Goal: Register for event/course

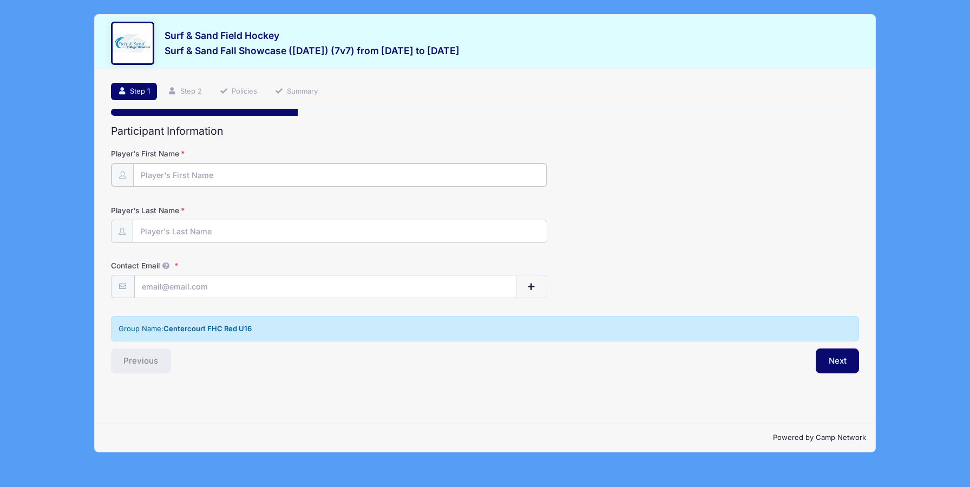
click at [419, 166] on input "Player's First Name" at bounding box center [340, 175] width 414 height 23
click at [296, 174] on input "Player's First Name" at bounding box center [340, 175] width 414 height 23
type input "[PERSON_NAME]"
type input "[EMAIL_ADDRESS][DOMAIN_NAME]"
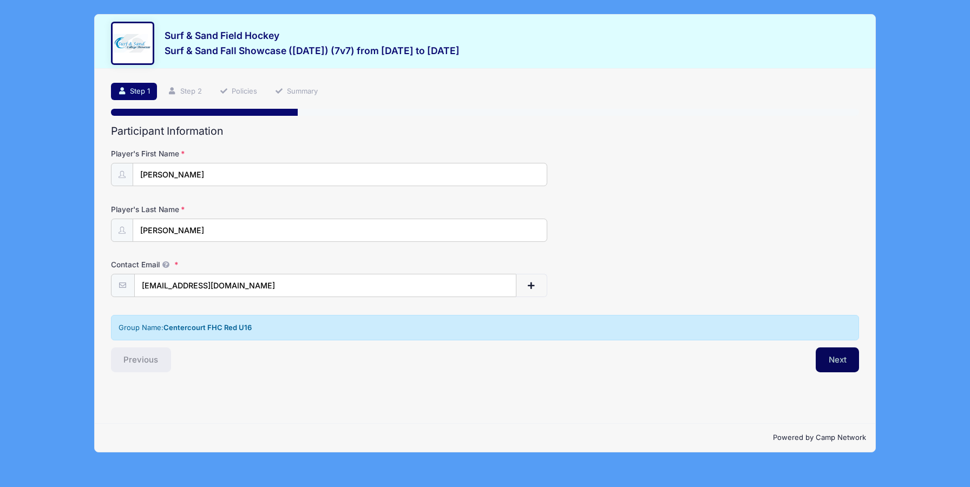
click at [832, 358] on button "Next" at bounding box center [838, 360] width 44 height 25
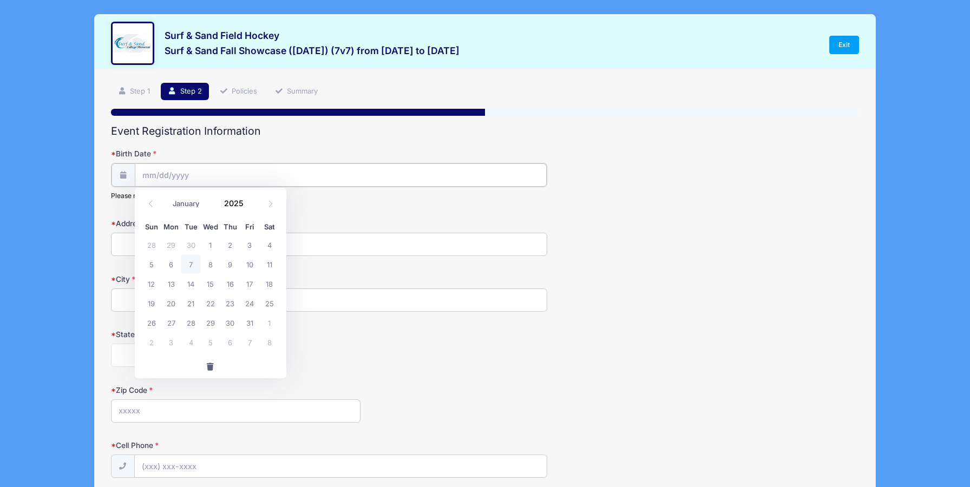
click at [253, 166] on input "Birth Date" at bounding box center [341, 175] width 412 height 23
click at [180, 175] on input "Birth Date" at bounding box center [341, 175] width 412 height 23
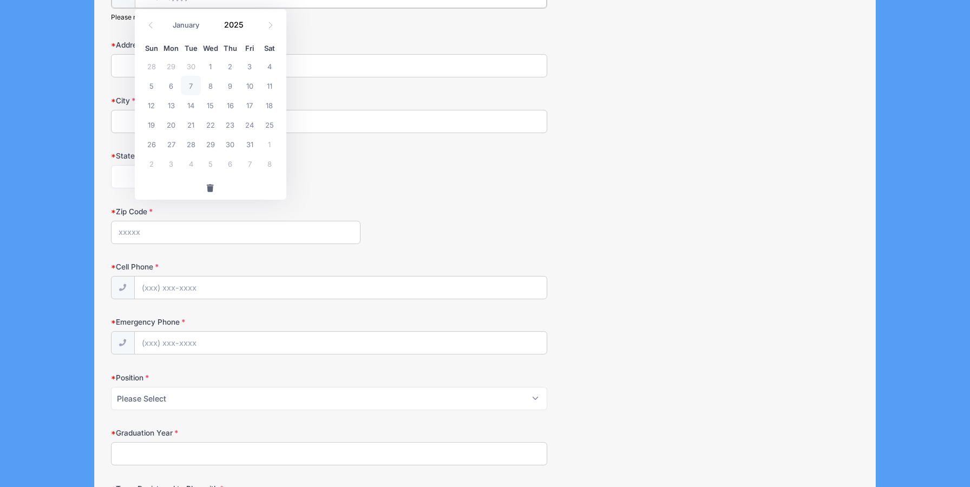
scroll to position [42, 0]
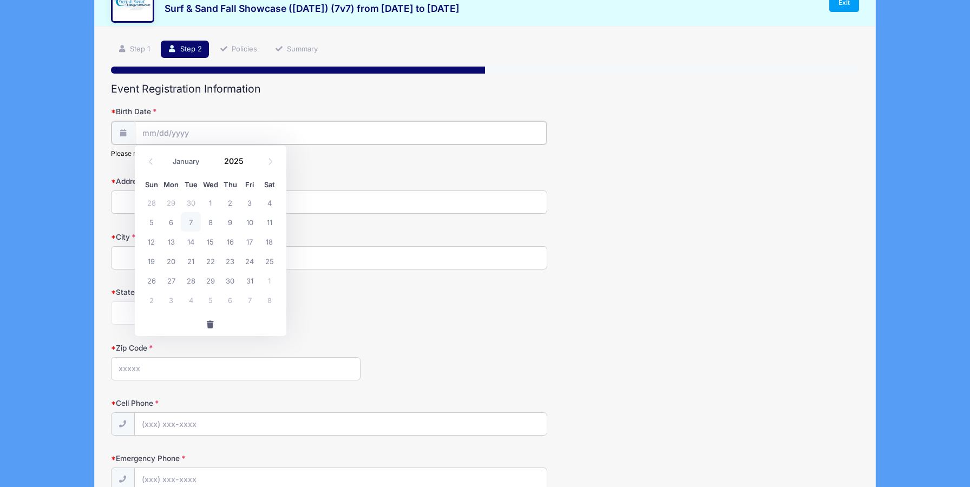
click at [197, 121] on input "Birth Date" at bounding box center [341, 132] width 412 height 23
click at [196, 140] on input "Birth Date" at bounding box center [341, 132] width 412 height 23
click at [228, 161] on input "2025" at bounding box center [236, 161] width 35 height 16
type input "2010"
click at [184, 164] on select "January February March April May June July August September October November De…" at bounding box center [191, 162] width 48 height 14
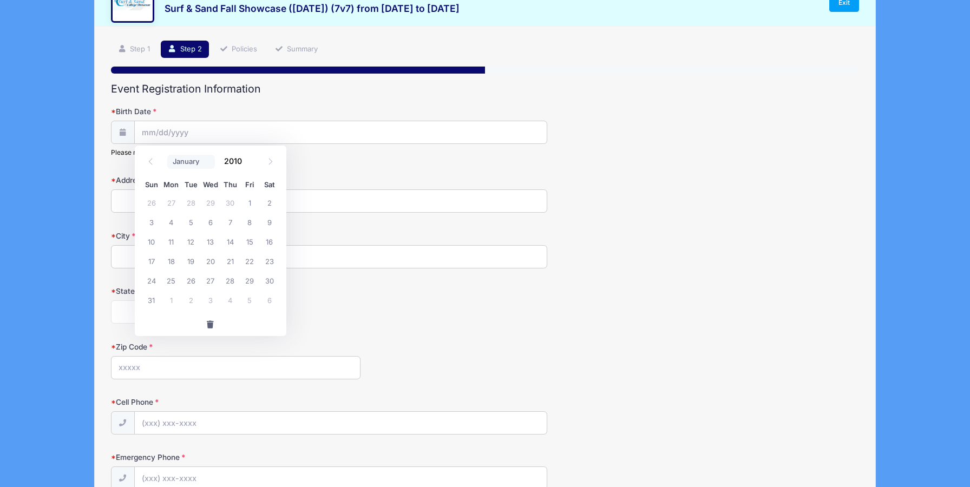
select select "6"
click at [167, 155] on select "January February March April May June July August September October November De…" at bounding box center [191, 162] width 48 height 14
click at [194, 244] on span "13" at bounding box center [190, 241] width 19 height 19
type input "07/13/2010"
click at [169, 205] on input "Address" at bounding box center [329, 201] width 437 height 23
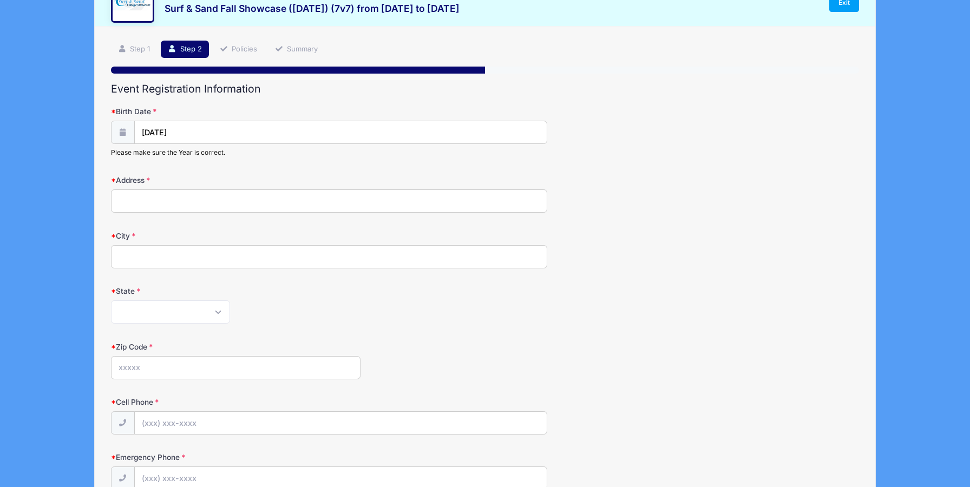
type input "12 Dogwood Dr"
type input "SUMMIT"
select select "NJ"
type input "07901"
type input "(609) 442-2998"
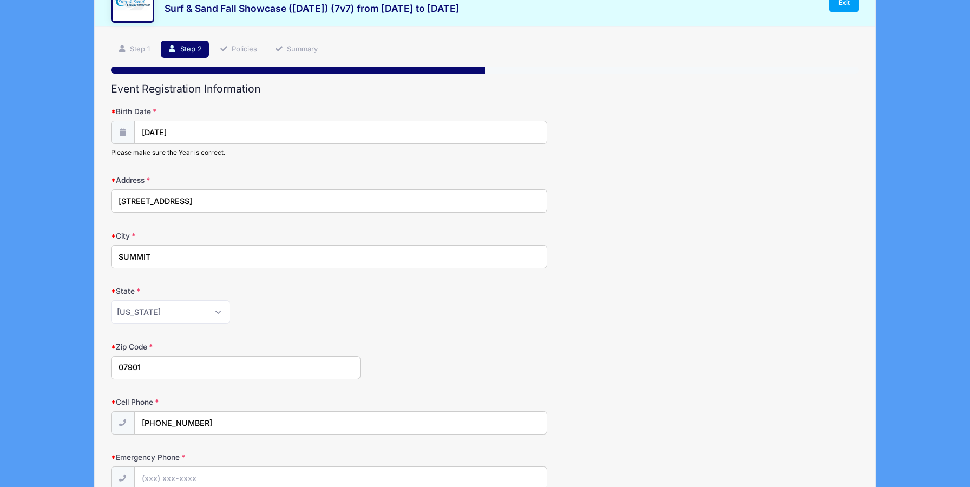
type input "bellbivdeveau@gmail.com"
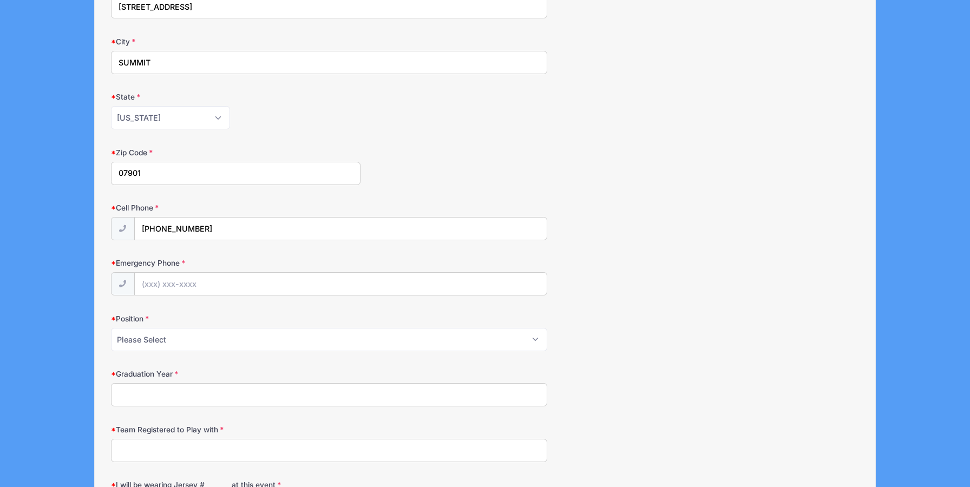
scroll to position [260, 0]
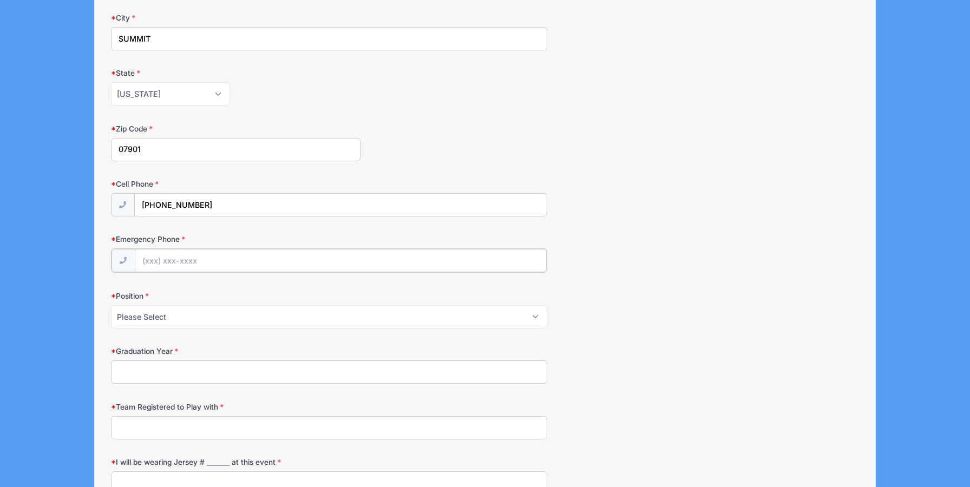
click at [195, 263] on input "Emergency Phone" at bounding box center [341, 260] width 412 height 23
type input "(609) 442-2998"
click at [214, 312] on select "Please Select Forward Midfielder Fullback Goalie" at bounding box center [329, 315] width 437 height 23
select select "Forward"
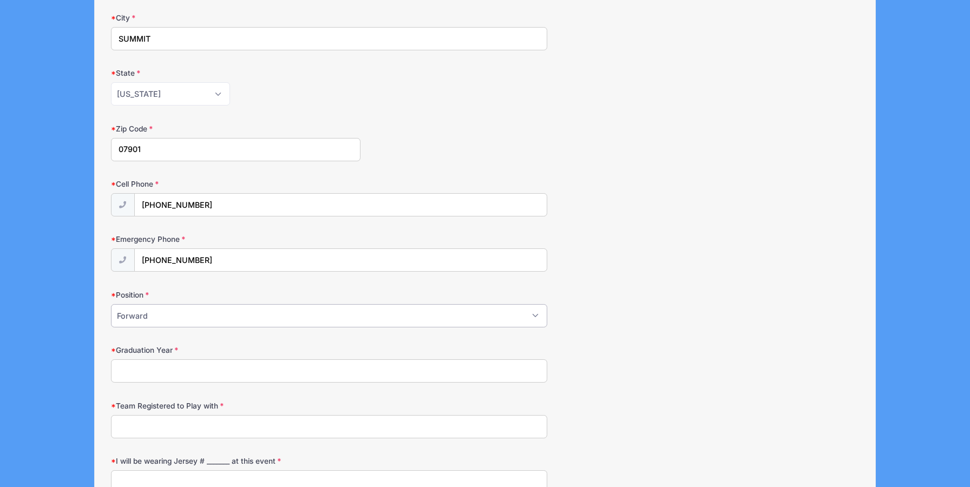
click at [111, 304] on select "Please Select Forward Midfielder Fullback Goalie" at bounding box center [329, 315] width 437 height 23
click at [210, 375] on input "Graduation Year" at bounding box center [329, 371] width 437 height 23
click at [159, 373] on input "2928" at bounding box center [329, 371] width 437 height 23
type input "2028"
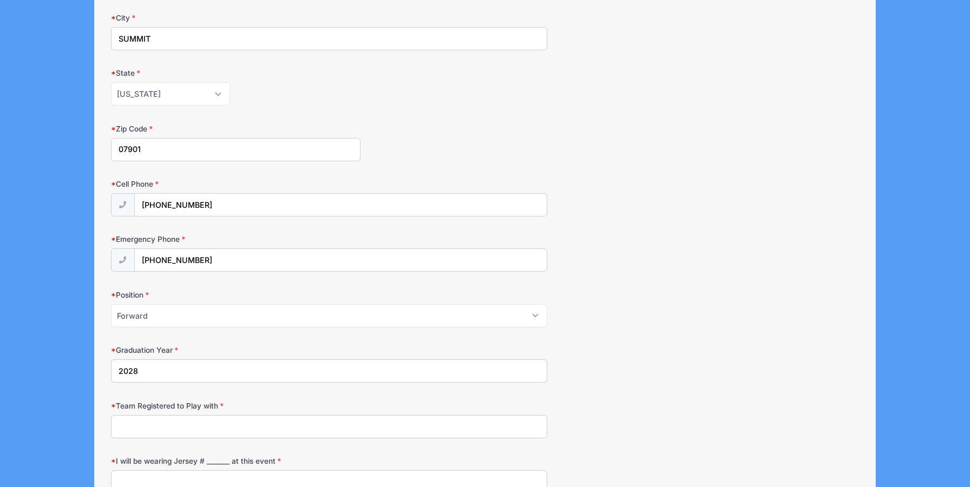
click at [155, 433] on input "Team Registered to Play with" at bounding box center [329, 426] width 437 height 23
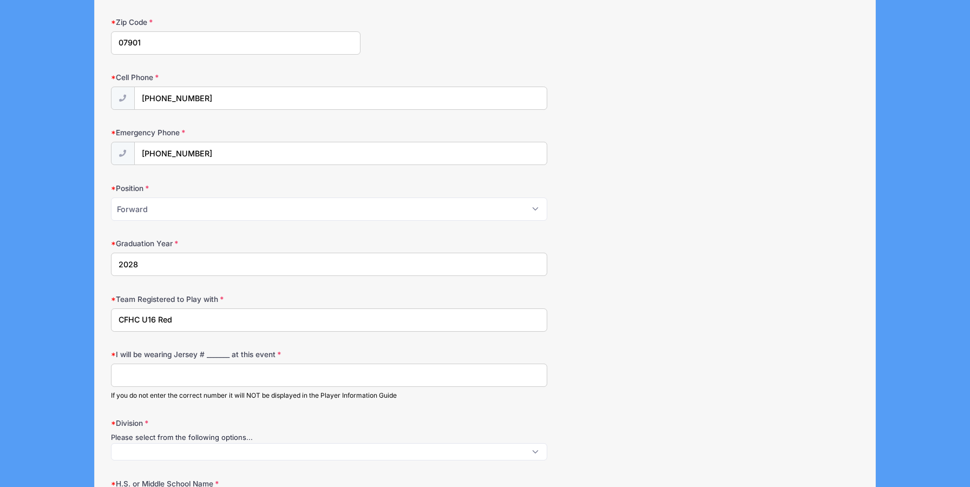
scroll to position [380, 0]
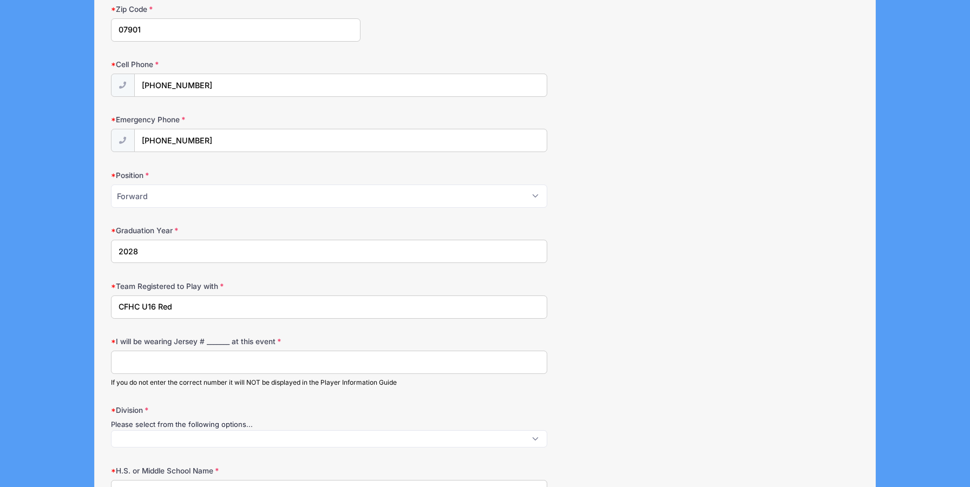
type input "CFHC U16 Red"
click at [149, 362] on input "I will be wearing Jersey # _______ at this event" at bounding box center [329, 362] width 437 height 23
type input "7"
click at [149, 404] on form "Birth Date 07/13/2010 Please make sure the Year is correct. Address 12 Dogwood …" at bounding box center [485, 413] width 749 height 1290
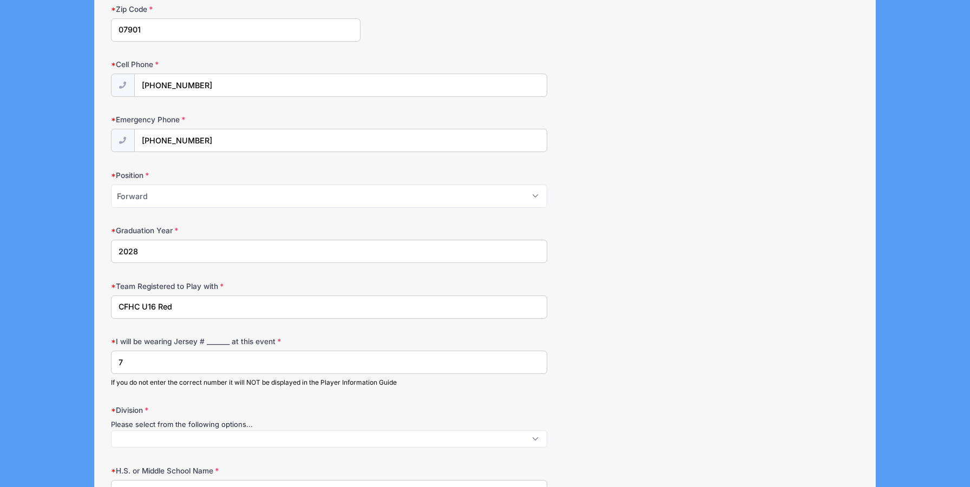
click at [147, 437] on span at bounding box center [329, 438] width 437 height 17
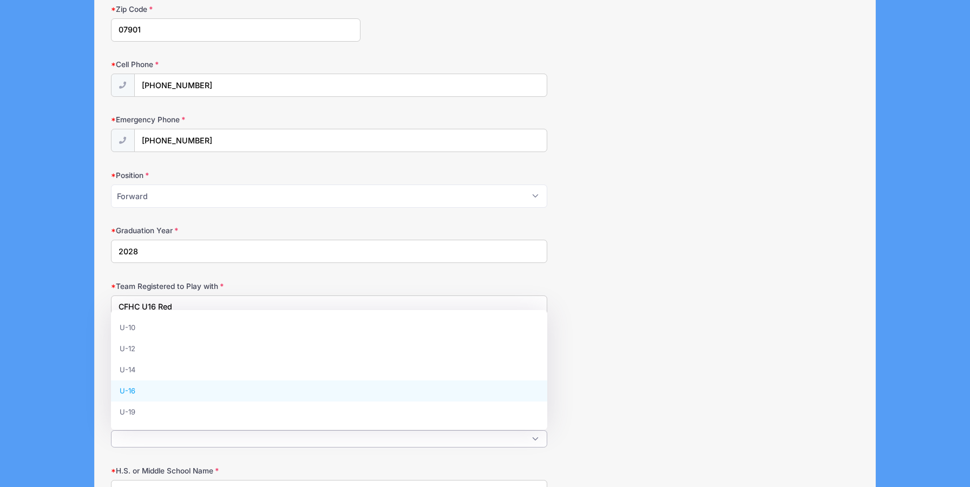
select select "U-16"
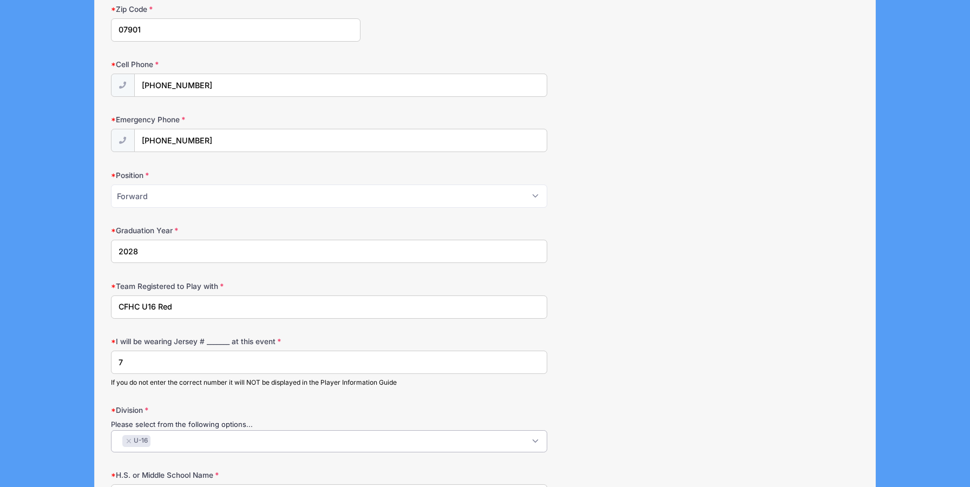
scroll to position [569, 0]
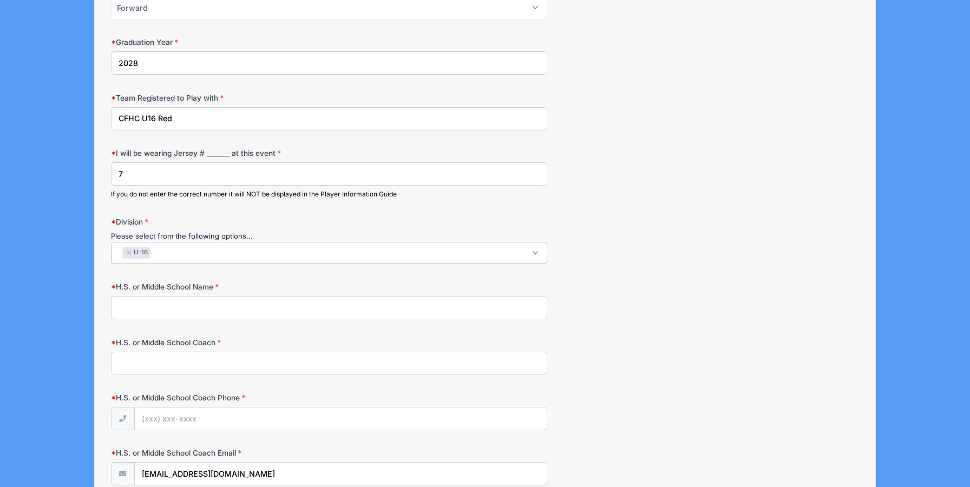
click at [141, 304] on input "H.S. or Middle School Name" at bounding box center [329, 307] width 437 height 23
type input "s"
type input "Summit High School"
click at [280, 363] on input "Jen Schwarzenbacj" at bounding box center [329, 363] width 437 height 23
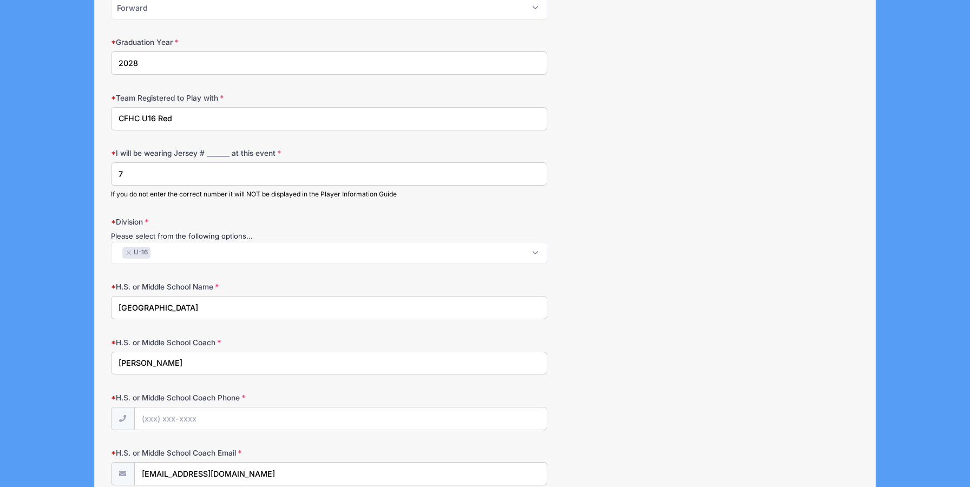
click at [280, 363] on input "Jen Schwarzenbacj" at bounding box center [329, 363] width 437 height 23
paste input "ek"
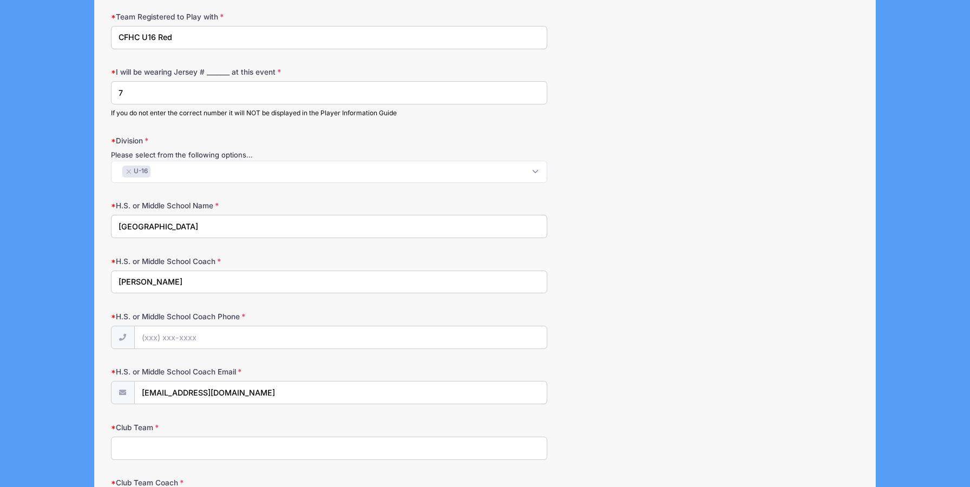
scroll to position [650, 0]
type input "Jen Schwarzenbek"
click at [260, 339] on input "H.S. or Middle School Coach Phone" at bounding box center [341, 337] width 412 height 23
type input "n/a"
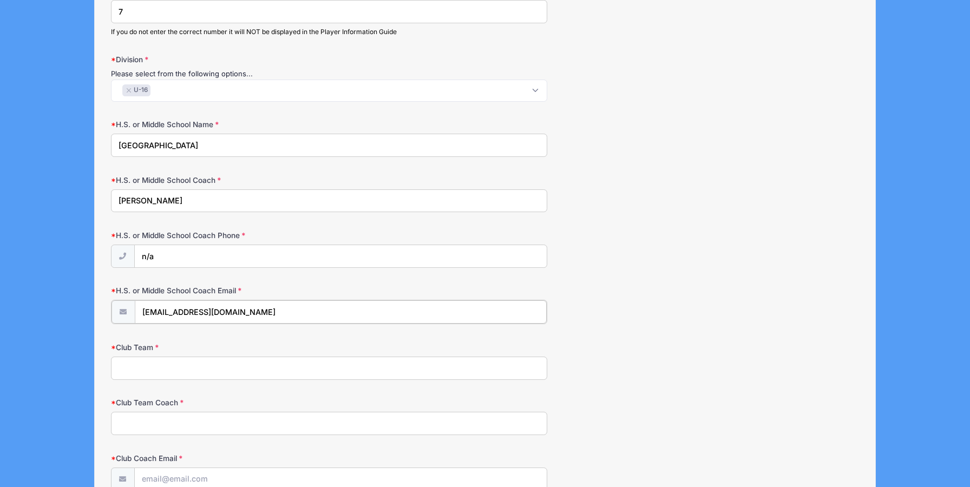
scroll to position [737, 0]
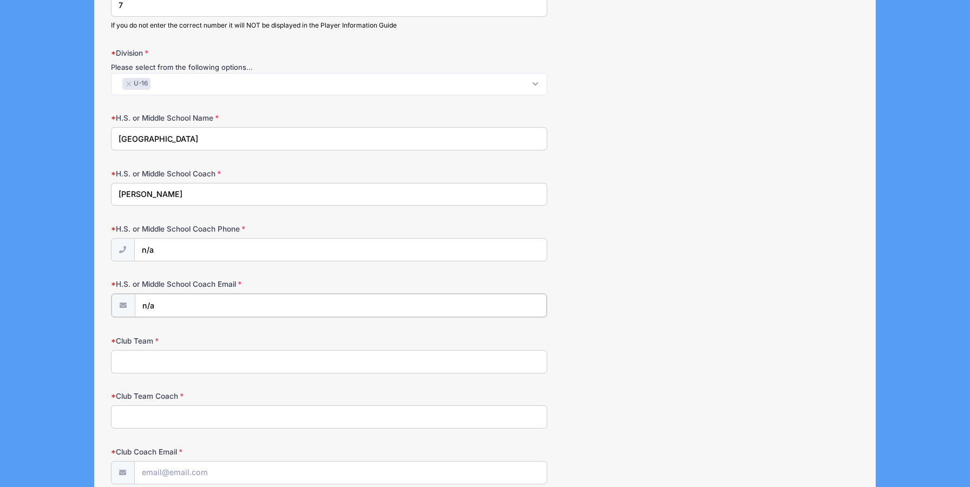
type input "n/a"
type input "Centercourt Field Hockey"
click at [122, 411] on input "Emily Galante" at bounding box center [329, 415] width 437 height 23
type input "Rachel Galante"
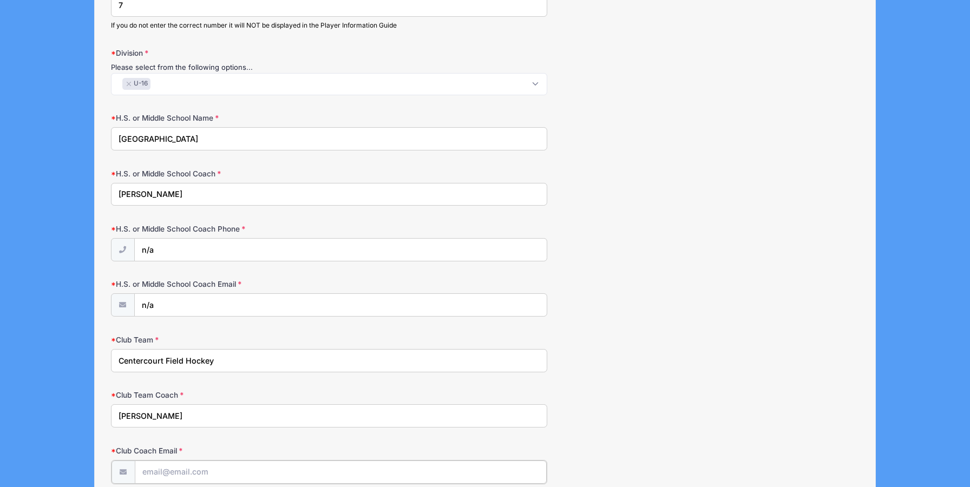
click at [191, 473] on input "Club Coach Email" at bounding box center [341, 472] width 412 height 23
paste input "RachelG@centercourtclub.com"
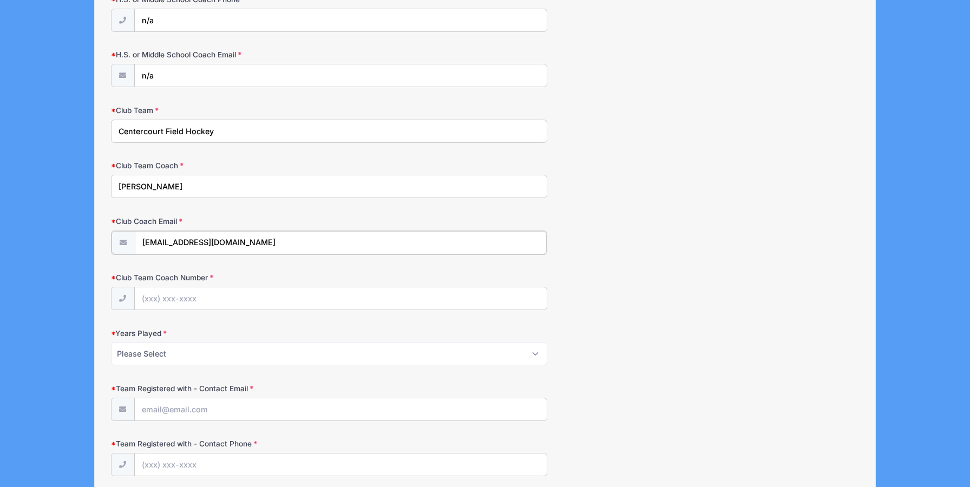
scroll to position [968, 0]
type input "RachelG@centercourtclub.com"
click at [178, 297] on input "Club Team Coach Number" at bounding box center [341, 297] width 412 height 23
type input "n/a"
click at [169, 347] on select "Please Select 1 2 3 4 5 6 7 8 9 10+" at bounding box center [329, 352] width 437 height 23
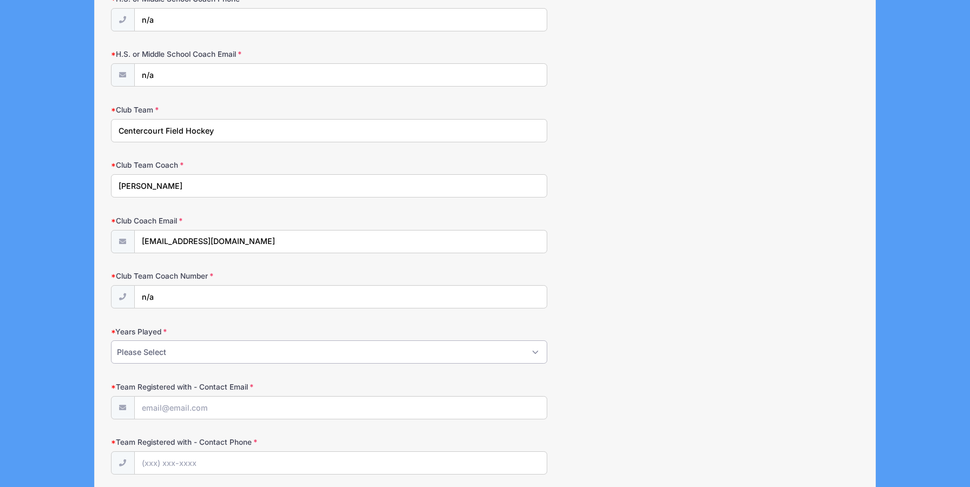
select select "2"
click at [111, 341] on select "Please Select 1 2 3 4 5 6 7 8 9 10+" at bounding box center [329, 352] width 437 height 23
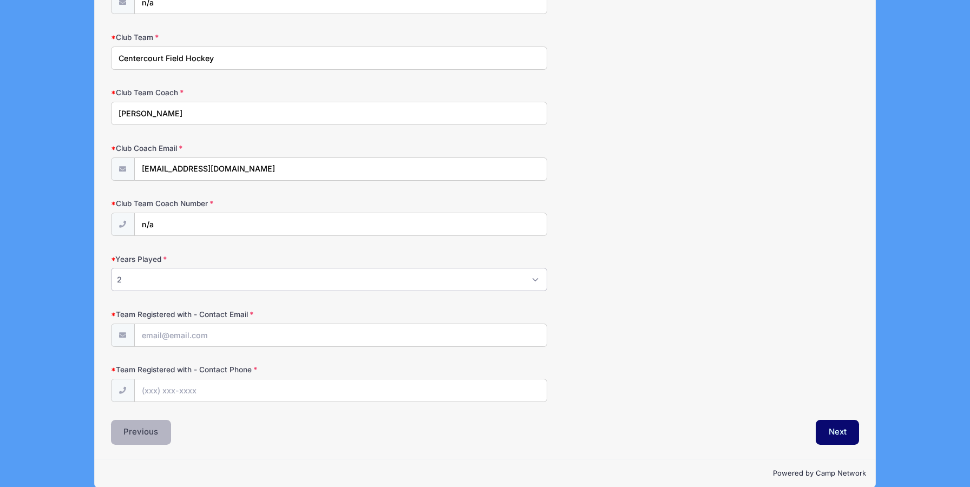
scroll to position [1055, 0]
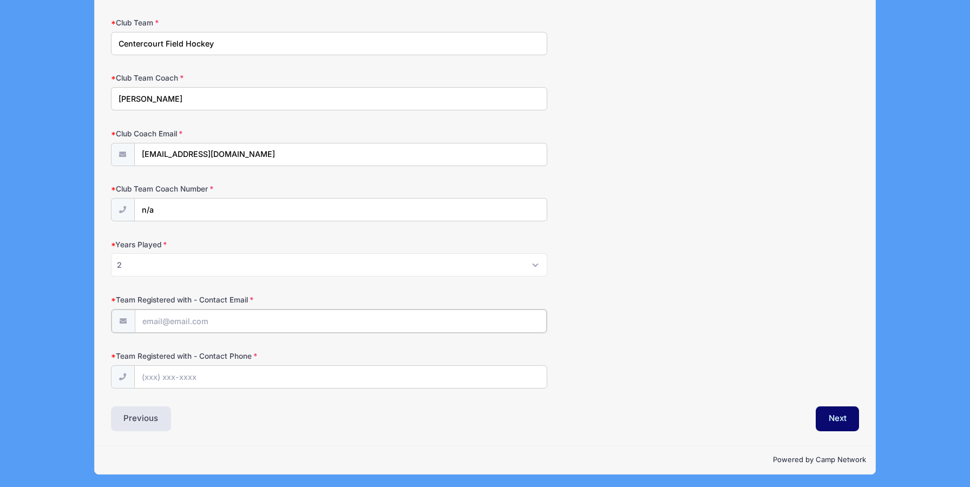
click at [171, 316] on input "Team Registered with - Contact Email" at bounding box center [341, 321] width 412 height 23
paste input "RachelG@centercourtclub.com"
type input "RachelG@centercourtclub.com"
click at [188, 374] on input "Team Registered with - Contact Phone" at bounding box center [341, 376] width 412 height 23
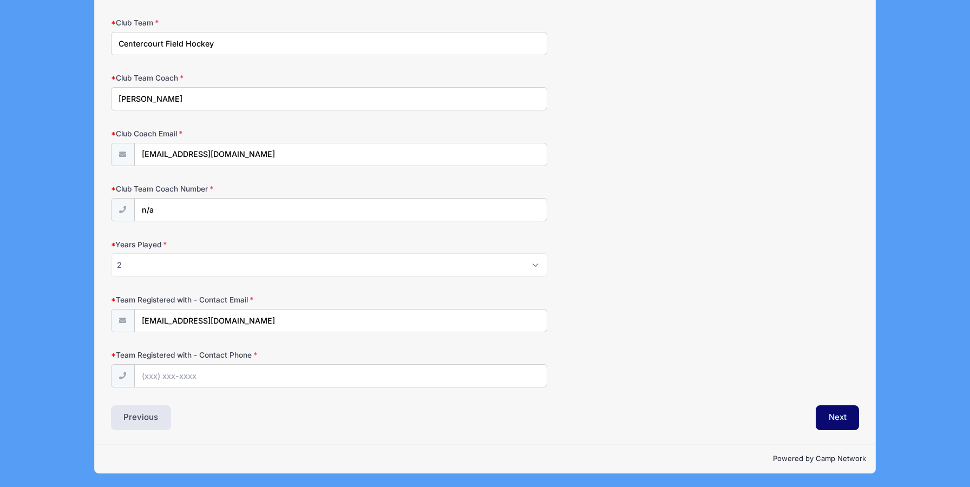
click at [315, 295] on label "Team Registered with - Contact Email" at bounding box center [236, 300] width 250 height 11
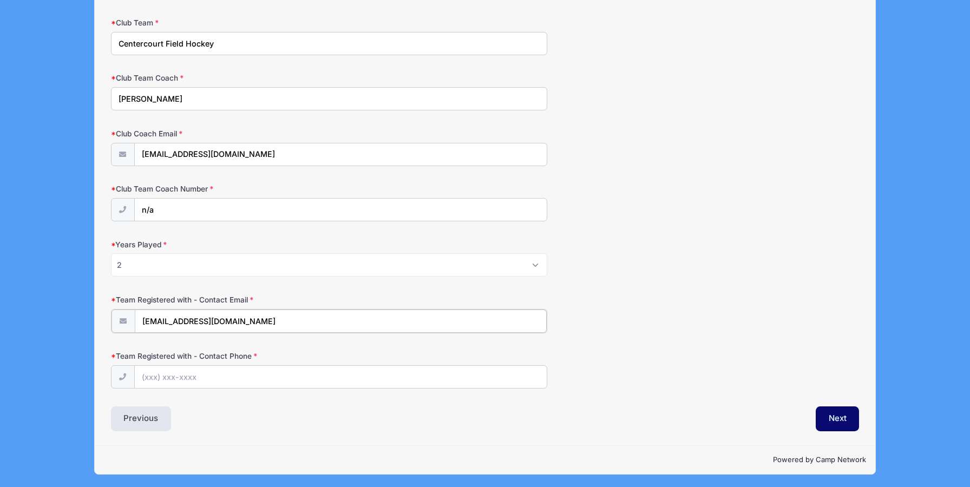
click at [315, 310] on input "RachelG@centercourtclub.com" at bounding box center [341, 321] width 412 height 23
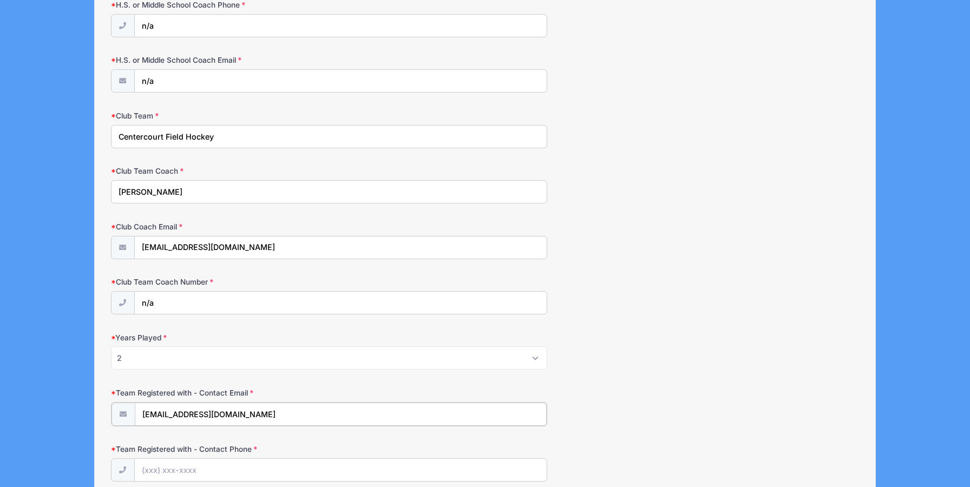
scroll to position [1056, 0]
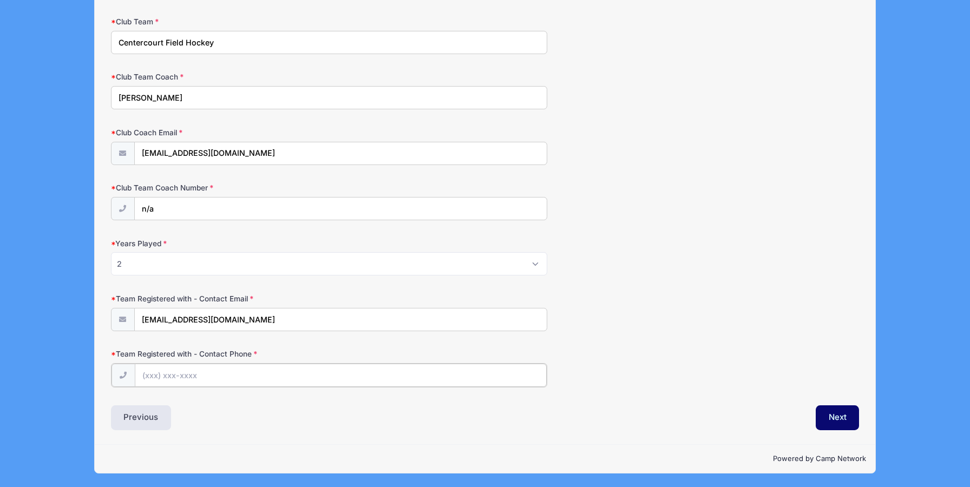
click at [303, 381] on input "Team Registered with - Contact Phone" at bounding box center [341, 375] width 412 height 23
click at [342, 420] on div "Previous" at bounding box center [296, 418] width 380 height 25
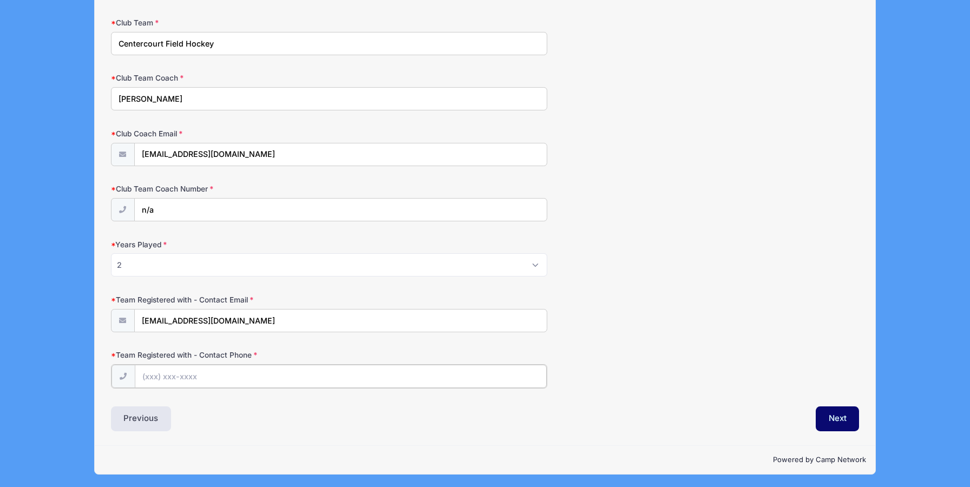
scroll to position [1056, 0]
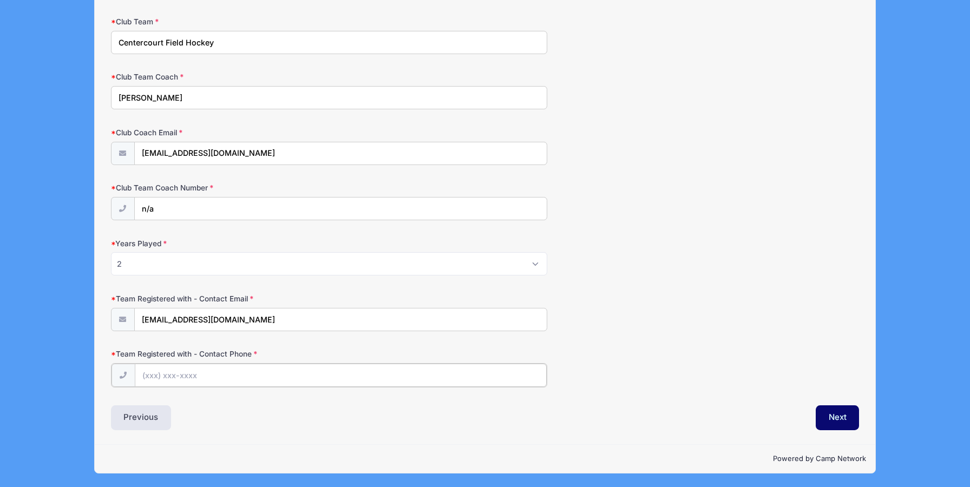
click at [317, 376] on input "Team Registered with - Contact Phone" at bounding box center [341, 375] width 412 height 23
paste input "RachelG@centercourtclub.com"
type input "RachelG@centercourtclub.com"
paste input "(973) 584-9322"
type input "(973) 584-9322"
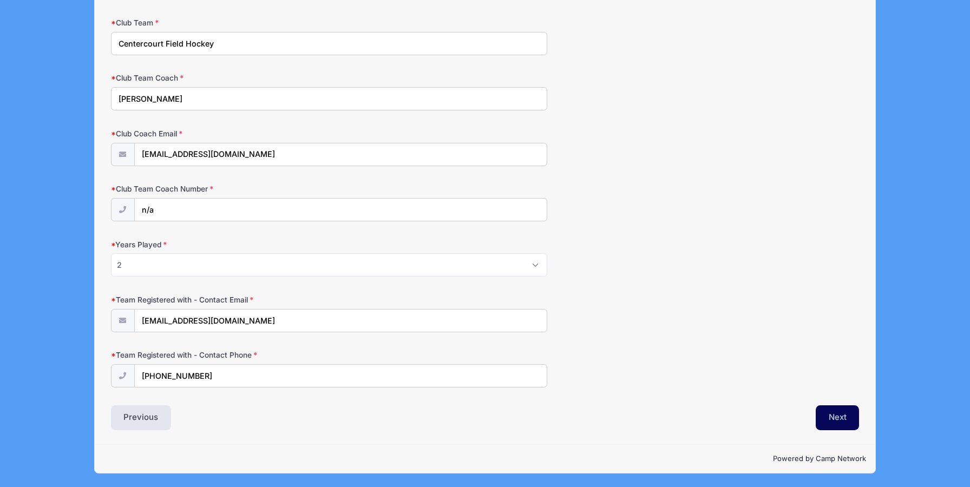
click at [838, 406] on button "Next" at bounding box center [838, 418] width 44 height 25
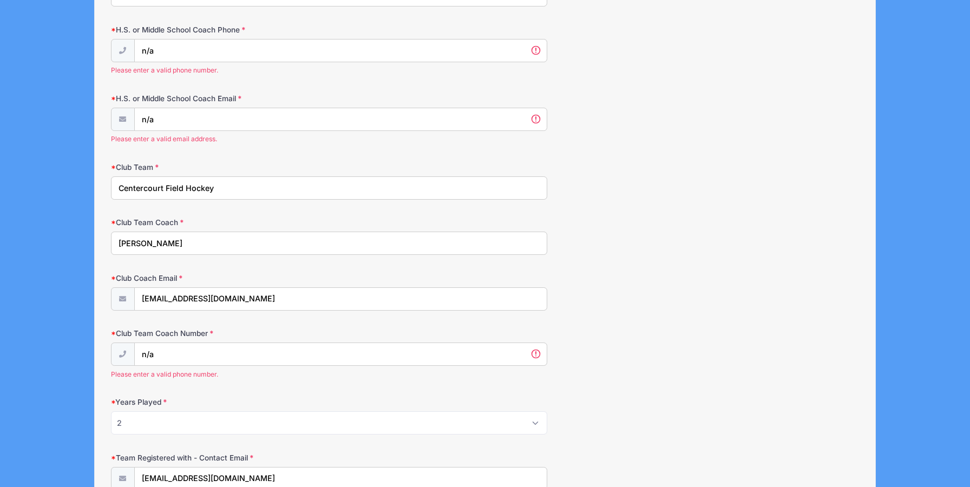
scroll to position [905, 0]
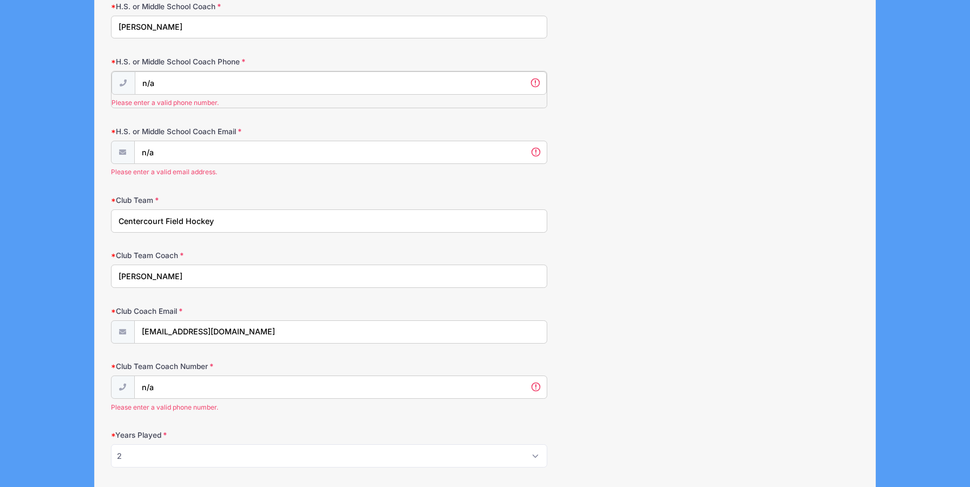
click at [299, 90] on input "n/a" at bounding box center [341, 82] width 412 height 23
click at [283, 152] on div "n/a Please enter a valid email address." at bounding box center [329, 158] width 437 height 37
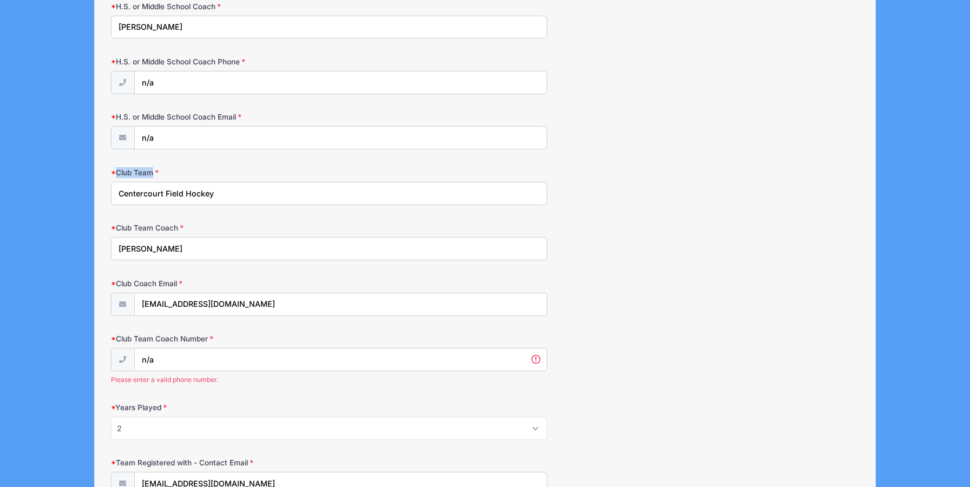
click at [277, 140] on input "n/a" at bounding box center [341, 138] width 412 height 23
paste input "jschwarzenbek@summit.k12.nj.us"
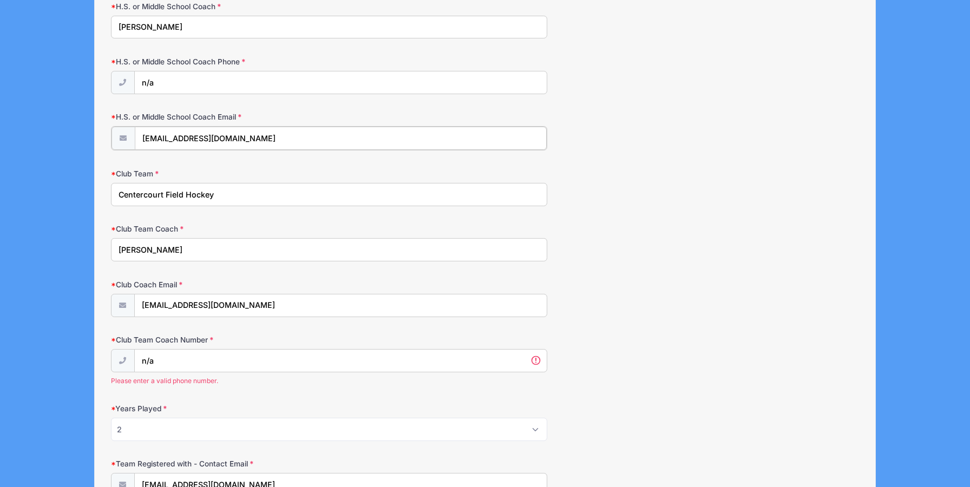
type input "jschwarzenbek@summit.k12.nj.us"
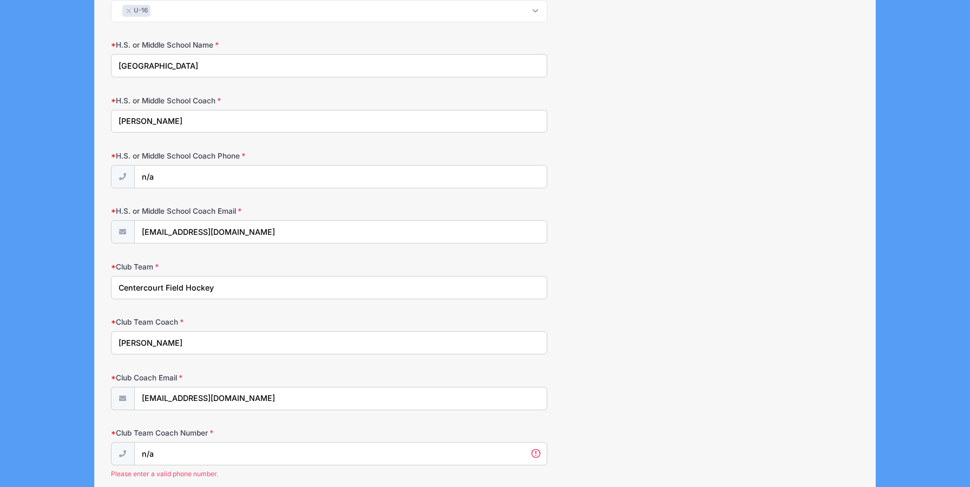
scroll to position [724, 0]
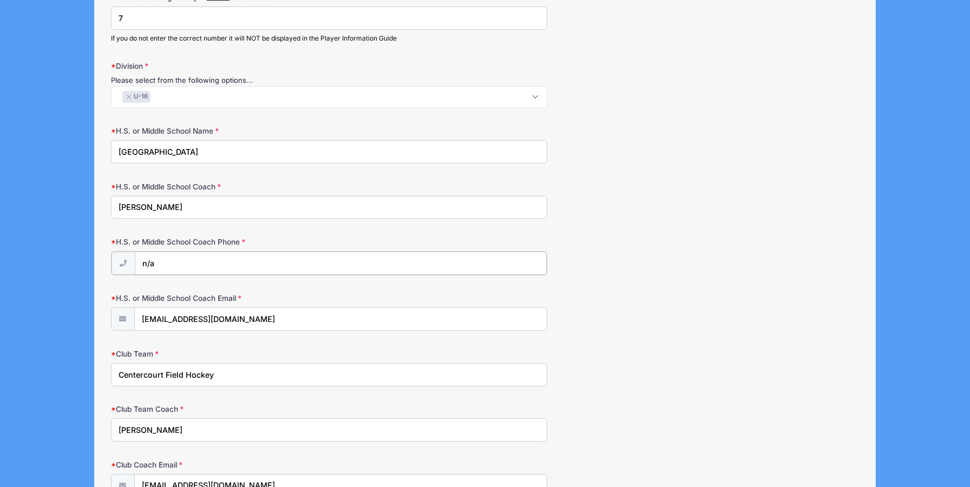
drag, startPoint x: 186, startPoint y: 261, endPoint x: 100, endPoint y: 263, distance: 86.1
click at [100, 263] on div "Step 2 /7 Step 1 Step 2 Policies Summary Participant Information Player's First…" at bounding box center [485, 66] width 780 height 1445
paste input "(908) 273-8886"
type input "(908) 273-8886"
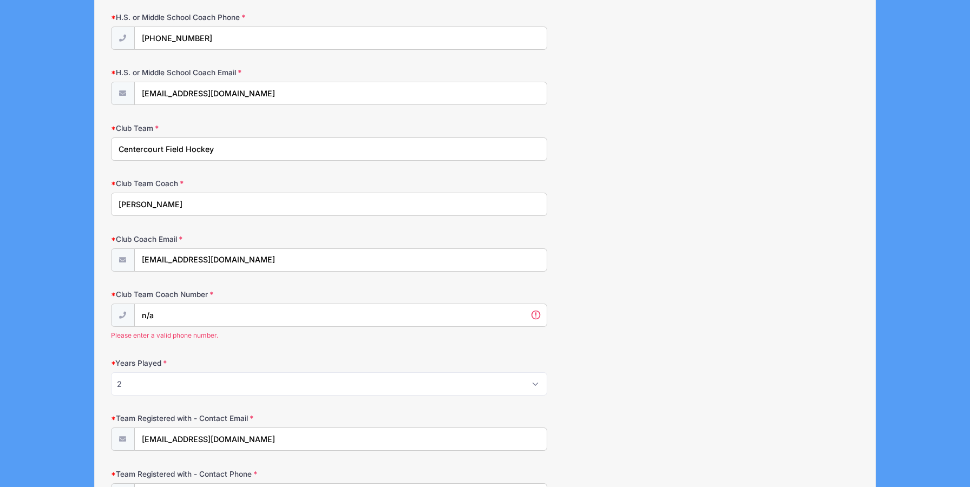
scroll to position [949, 0]
click at [227, 309] on input "n/a" at bounding box center [341, 316] width 412 height 23
paste input "(973) 584-9322"
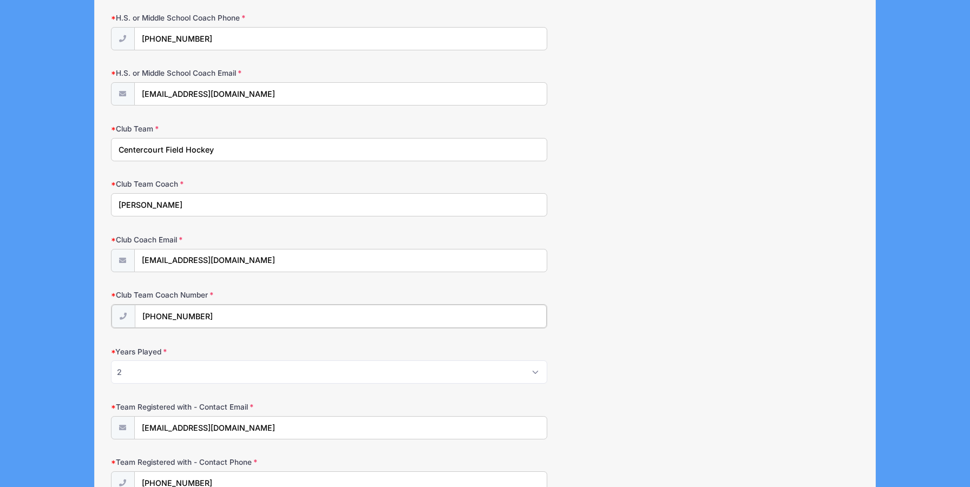
type input "(973) 584-9322"
click at [591, 270] on div "Club Coach Email RachelG@centercourtclub.com" at bounding box center [485, 253] width 749 height 38
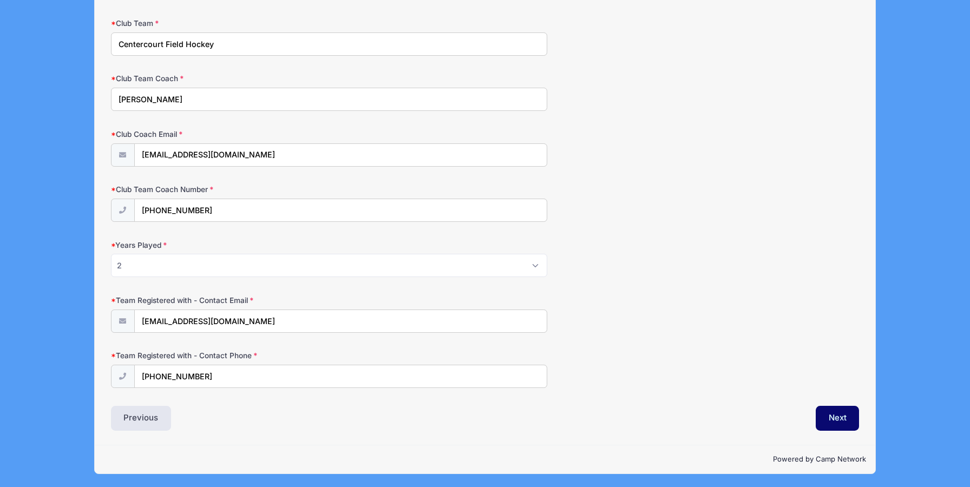
scroll to position [1055, 0]
click at [838, 414] on button "Next" at bounding box center [838, 418] width 44 height 25
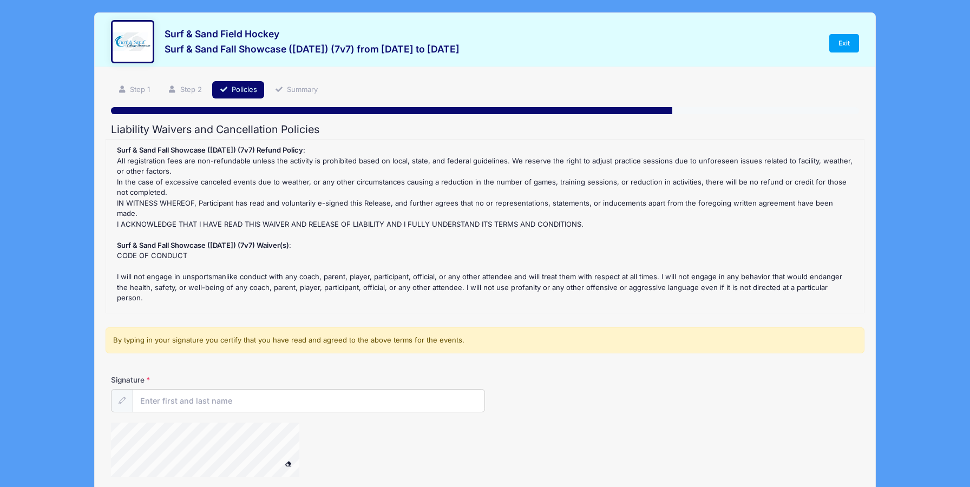
scroll to position [0, 0]
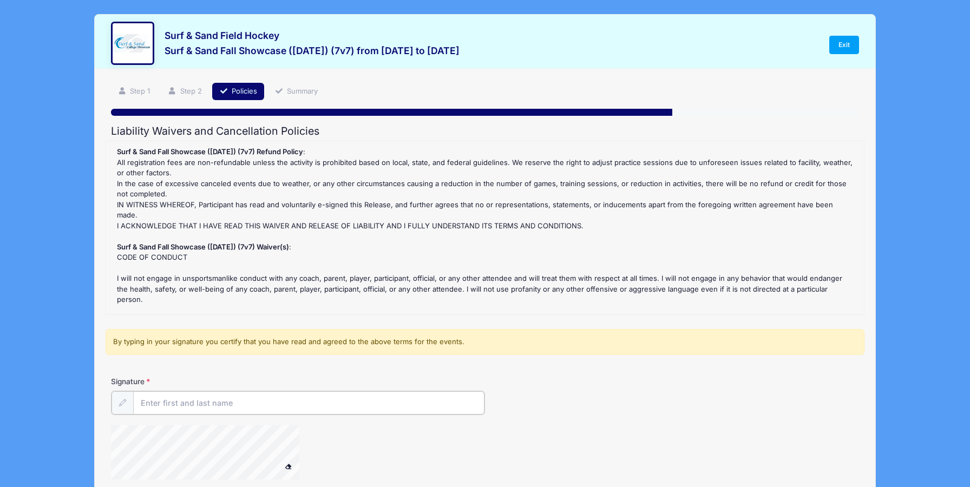
click at [246, 405] on input "Signature" at bounding box center [308, 402] width 351 height 23
type input "Peneelope Deveau"
click at [446, 363] on form "Surf & Sand Fall Showcase (Nov 16, 2025) (7v7) Refund Policy : All registration…" at bounding box center [485, 315] width 749 height 348
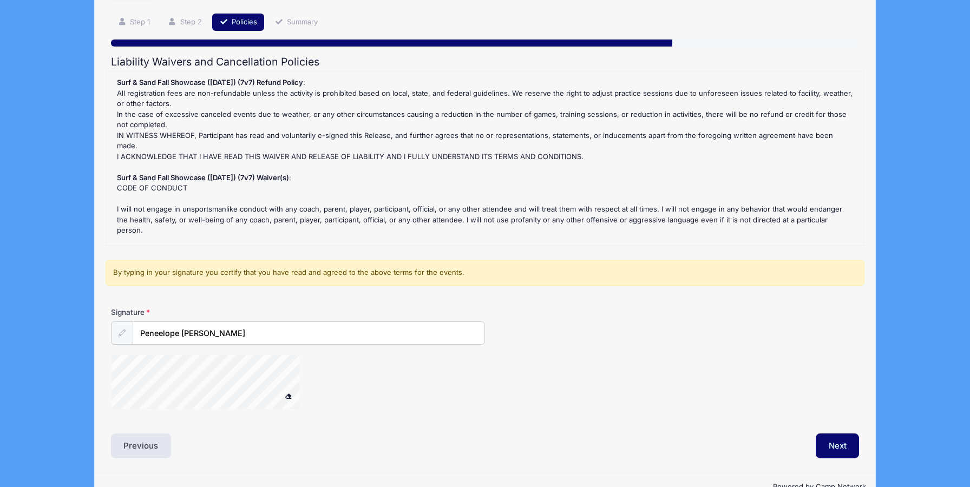
scroll to position [97, 0]
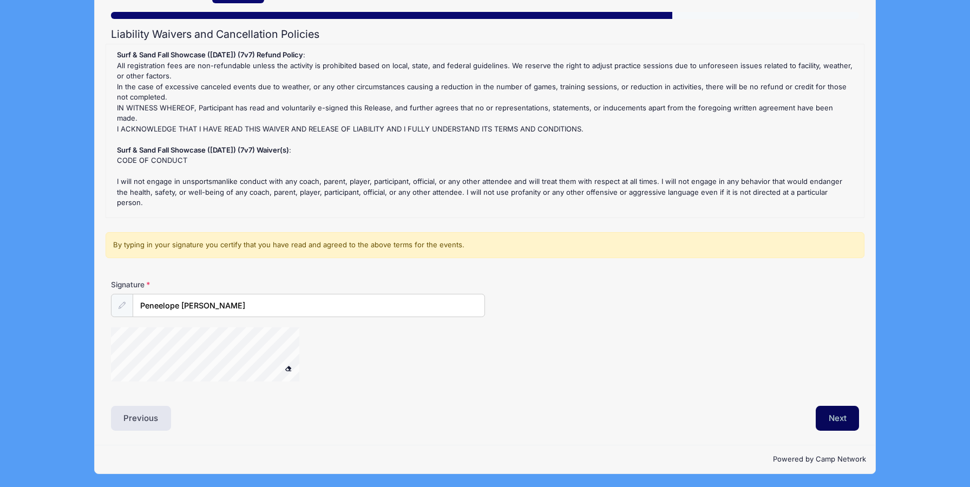
click at [846, 417] on button "Next" at bounding box center [838, 418] width 44 height 25
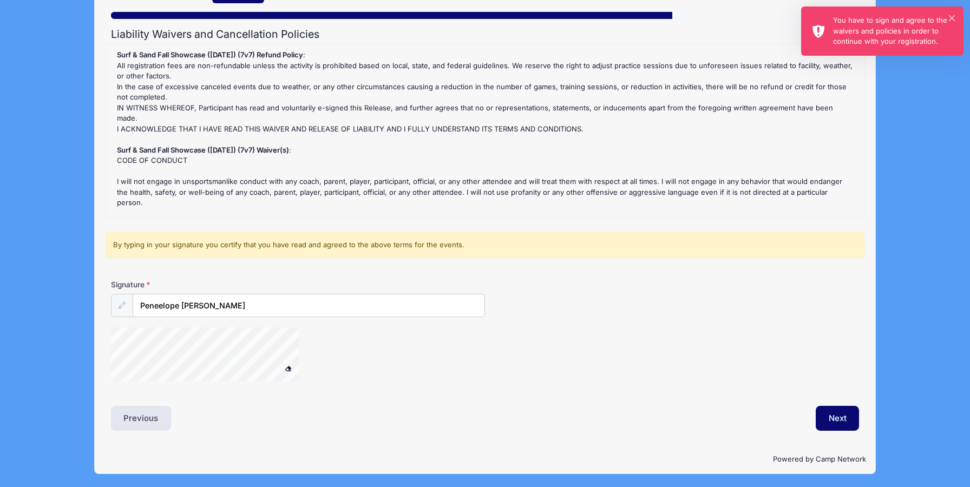
click at [955, 13] on div "× You have to sign and agree to the waivers and policies in order to continue w…" at bounding box center [882, 30] width 162 height 49
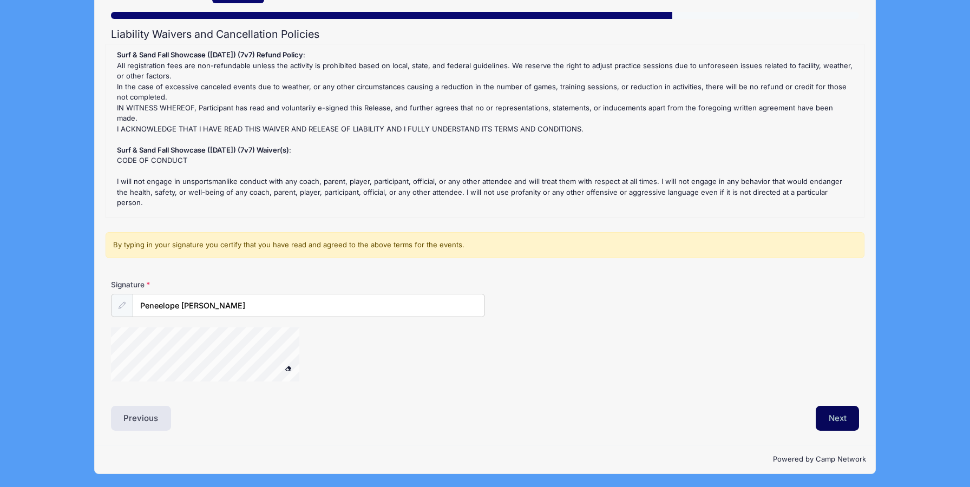
click at [851, 417] on button "Next" at bounding box center [838, 418] width 44 height 25
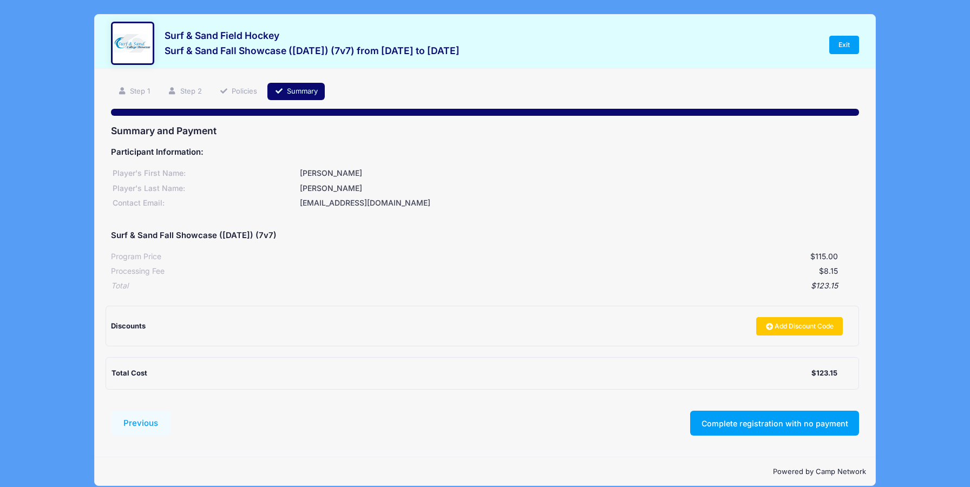
scroll to position [0, 0]
click at [734, 421] on button "Complete registration with no payment" at bounding box center [774, 423] width 169 height 25
